Goal: Transaction & Acquisition: Book appointment/travel/reservation

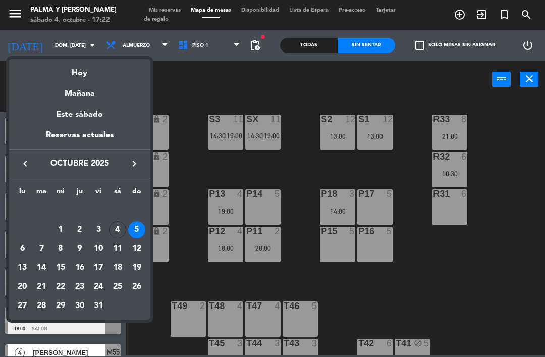
click at [71, 73] on div "Hoy" at bounding box center [79, 69] width 141 height 21
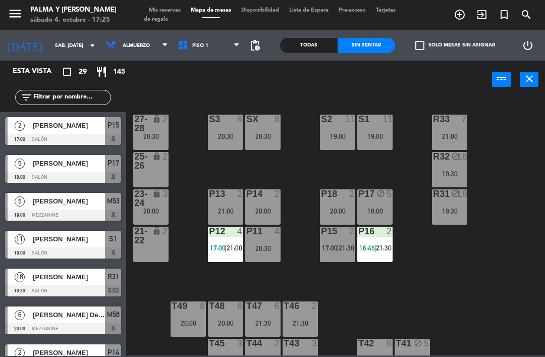
click at [222, 247] on span "17:00" at bounding box center [218, 248] width 16 height 8
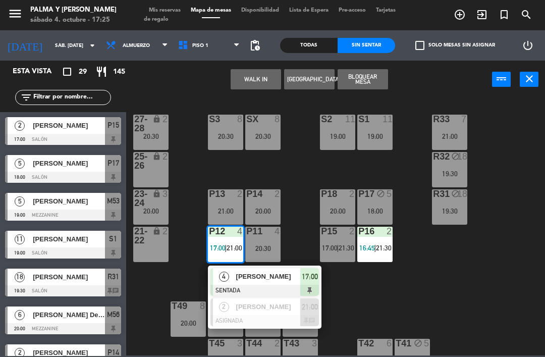
click at [233, 275] on div "4" at bounding box center [224, 276] width 22 height 17
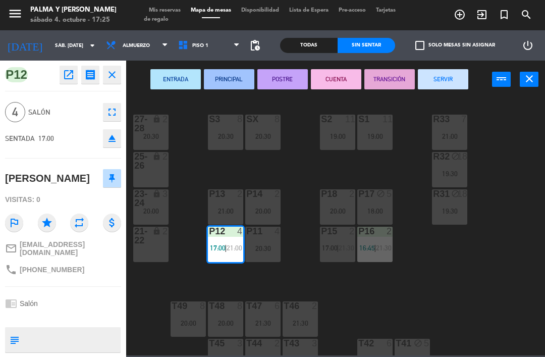
click at [226, 129] on div "S3 8 20:30" at bounding box center [225, 132] width 35 height 35
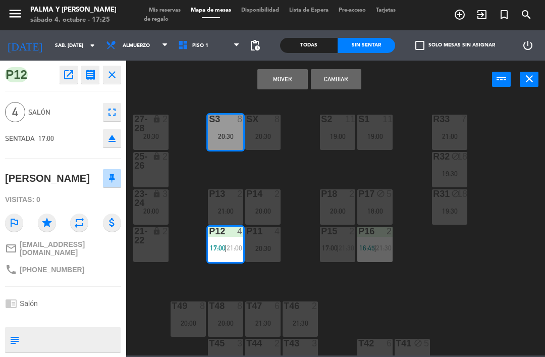
click at [292, 82] on button "Mover" at bounding box center [283, 79] width 50 height 20
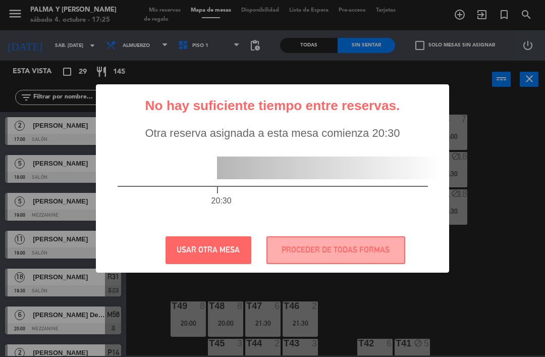
click at [371, 226] on div "20:30" at bounding box center [272, 184] width 351 height 88
click at [366, 248] on button "PROCEDER DE TODAS FORMAS" at bounding box center [336, 250] width 139 height 28
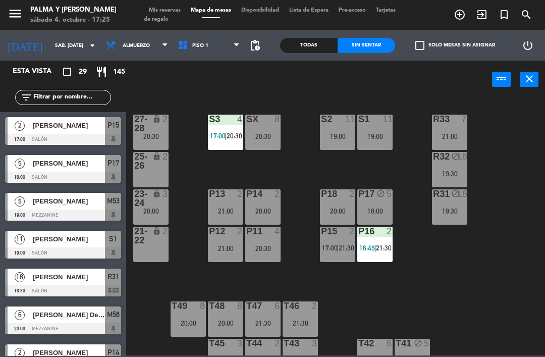
click at [274, 139] on div "20:30" at bounding box center [262, 136] width 35 height 7
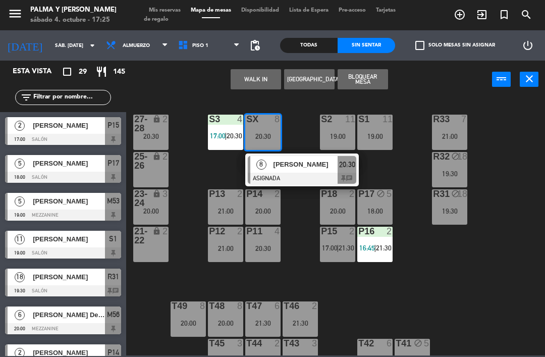
click at [297, 168] on span "[PERSON_NAME]" at bounding box center [306, 164] width 65 height 11
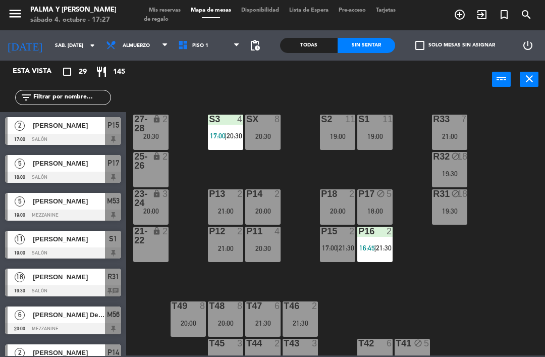
click at [490, 350] on div "R33 7 21:00 S1 11 19:00 S2 11 19:00 S3 4 17:00 | 20:30 SX 8 20:30 27-28 lock 2 …" at bounding box center [339, 226] width 414 height 259
click at [61, 53] on input "sáb. [DATE]" at bounding box center [84, 46] width 69 height 16
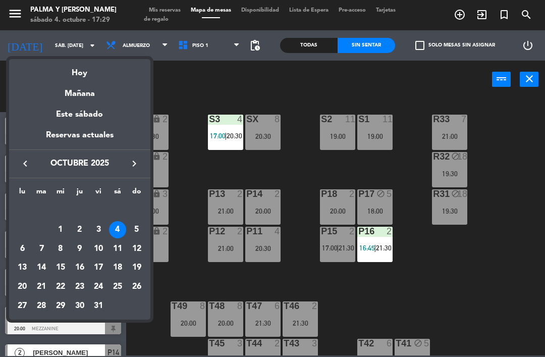
click at [22, 246] on div "6" at bounding box center [22, 248] width 17 height 17
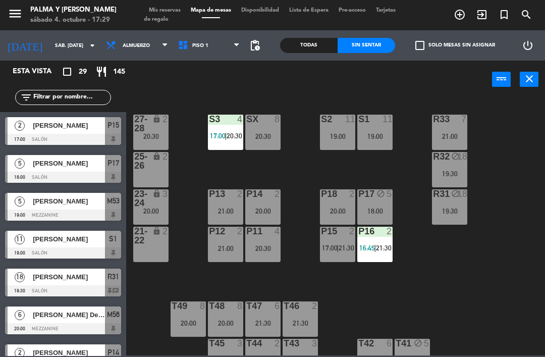
type input "lun. [DATE]"
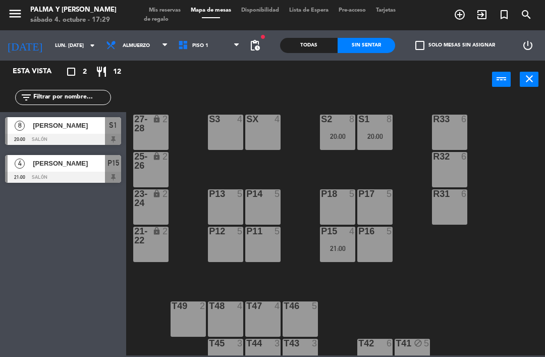
click at [262, 205] on div "P14 5" at bounding box center [262, 206] width 35 height 35
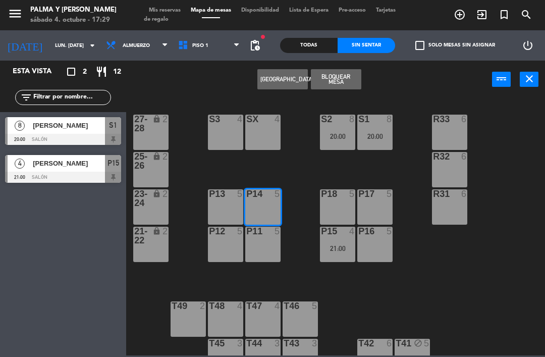
click at [282, 88] on button "[GEOGRAPHIC_DATA]" at bounding box center [283, 79] width 50 height 20
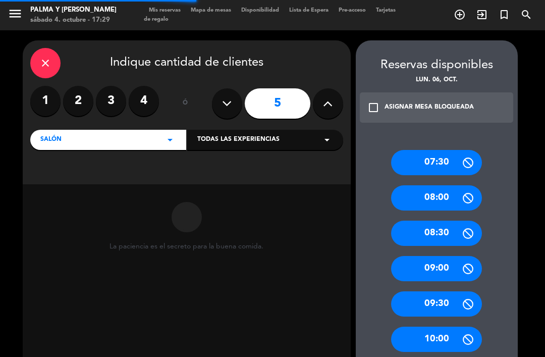
click at [82, 110] on label "2" at bounding box center [78, 101] width 30 height 30
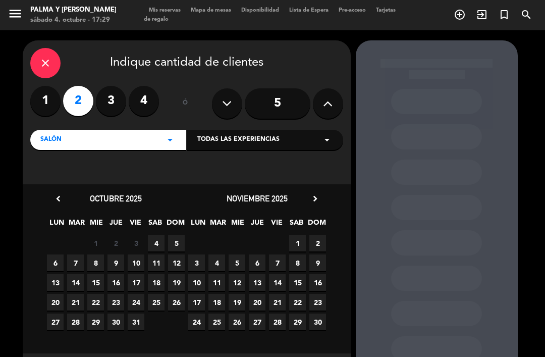
click at [63, 267] on span "6" at bounding box center [55, 262] width 17 height 17
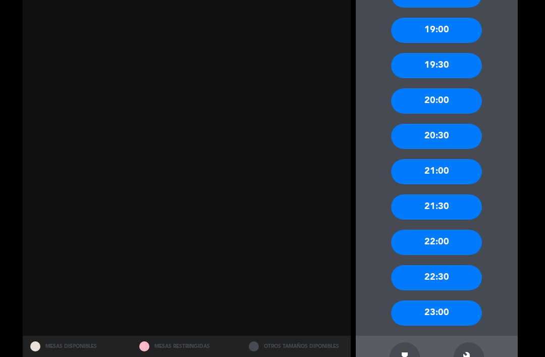
scroll to position [900, 0]
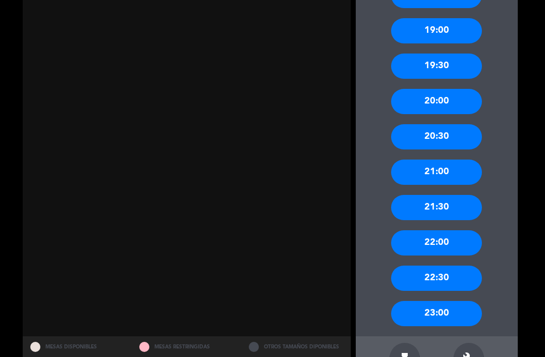
click at [467, 352] on icon "build" at bounding box center [469, 358] width 12 height 12
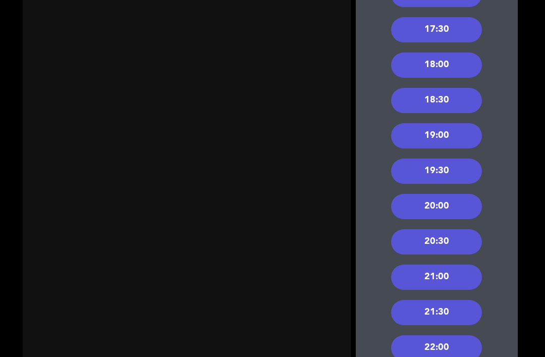
scroll to position [794, 0]
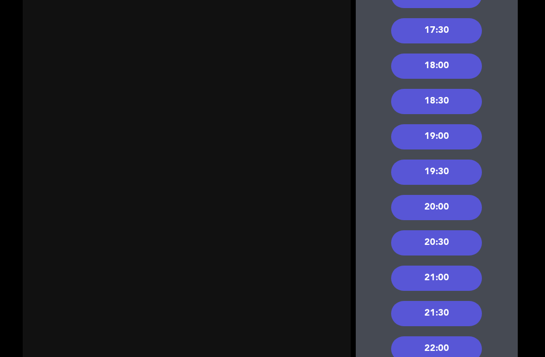
click at [452, 124] on div "19:00" at bounding box center [436, 136] width 91 height 25
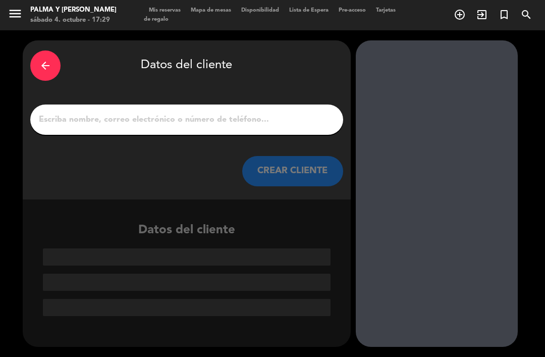
click at [195, 113] on input "1" at bounding box center [187, 120] width 298 height 14
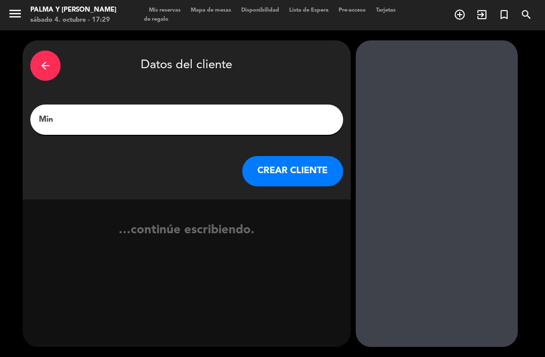
type input "[PERSON_NAME]"
click at [298, 156] on button "CREAR CLIENTE" at bounding box center [292, 171] width 101 height 30
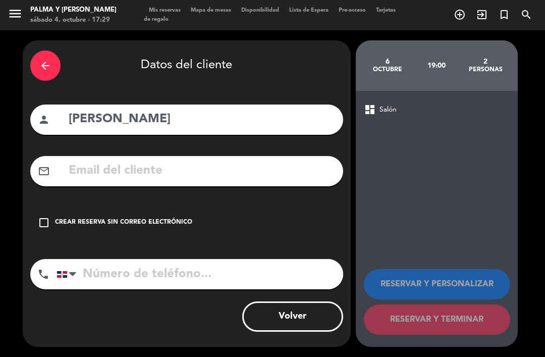
click at [147, 161] on input "text" at bounding box center [202, 171] width 268 height 21
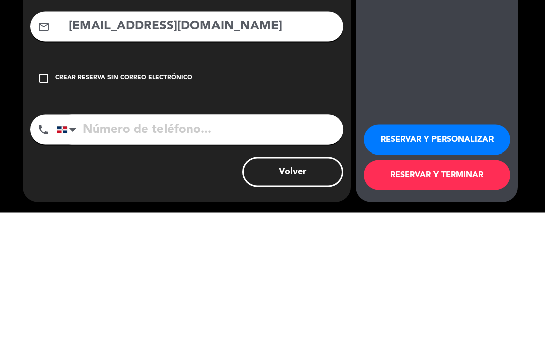
type input "[EMAIL_ADDRESS][DOMAIN_NAME]"
click at [219, 259] on input "tel" at bounding box center [200, 274] width 287 height 30
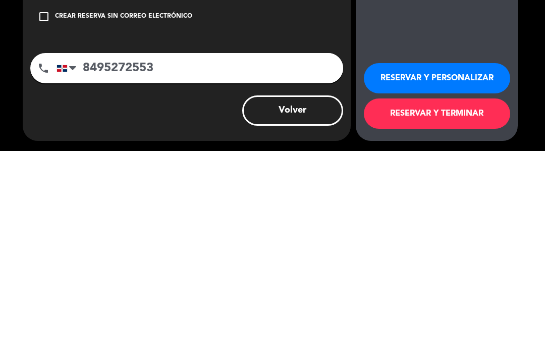
type input "8495272553"
click at [451, 304] on button "RESERVAR Y TERMINAR" at bounding box center [437, 319] width 146 height 30
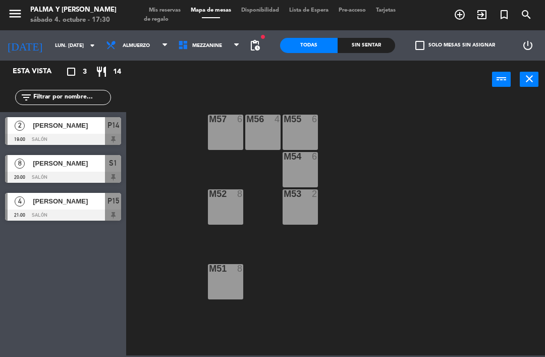
click at [56, 45] on input "lun. [DATE]" at bounding box center [84, 46] width 69 height 16
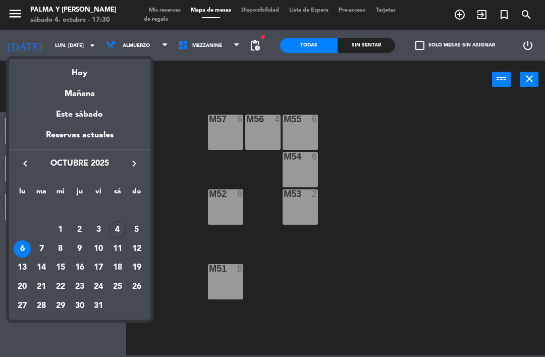
click at [81, 71] on div "Hoy" at bounding box center [79, 69] width 141 height 21
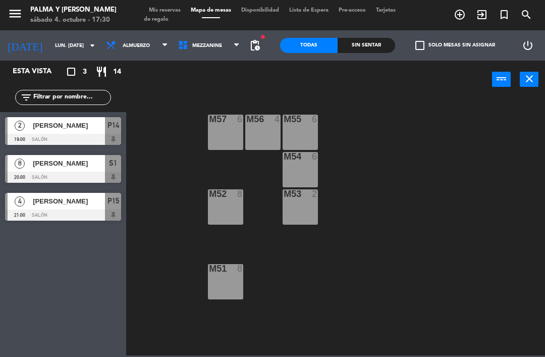
type input "sáb. [DATE]"
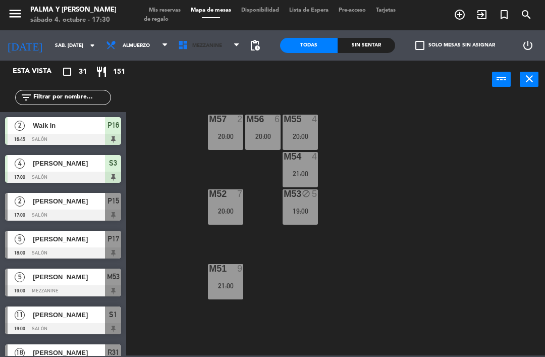
click at [198, 40] on span "Mezzanine" at bounding box center [209, 45] width 72 height 22
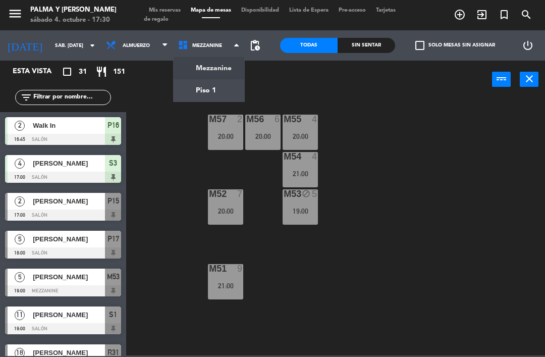
click at [198, 93] on ng-component "menu Palma y [PERSON_NAME] 4. octubre - 17:30 Mis reservas Mapa de mesas Dispon…" at bounding box center [272, 177] width 545 height 355
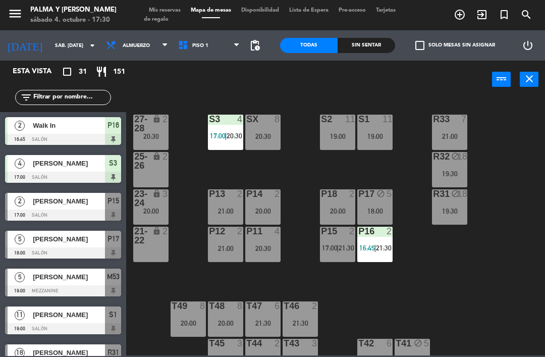
click at [387, 208] on div "18:00" at bounding box center [374, 211] width 35 height 7
